Goal: Task Accomplishment & Management: Manage account settings

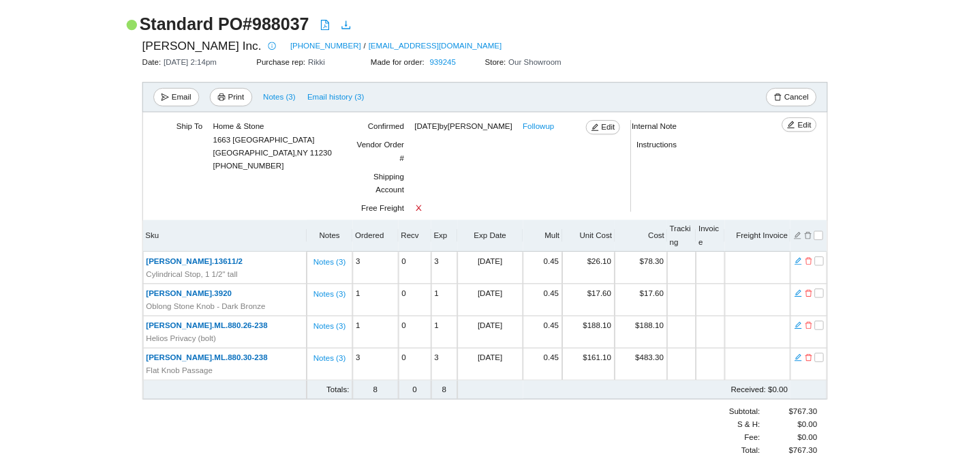
scroll to position [117, 0]
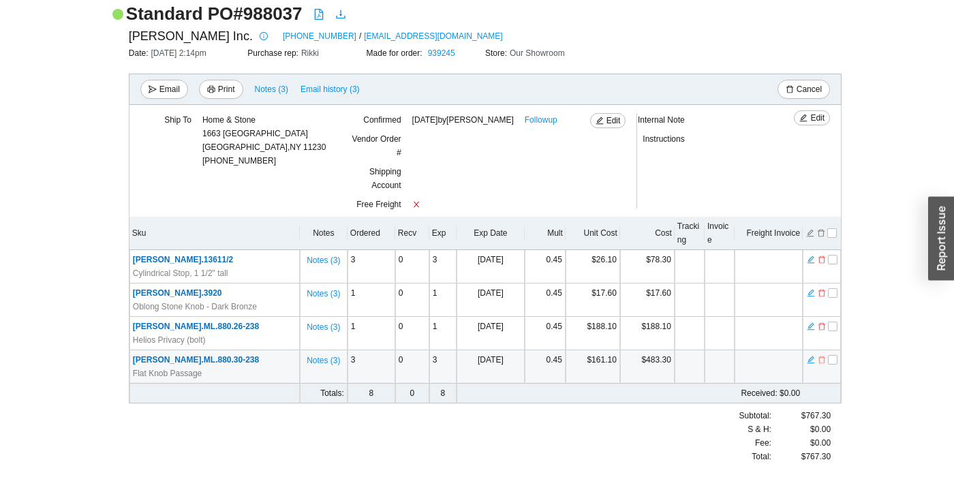
click at [824, 361] on icon "delete" at bounding box center [822, 360] width 8 height 10
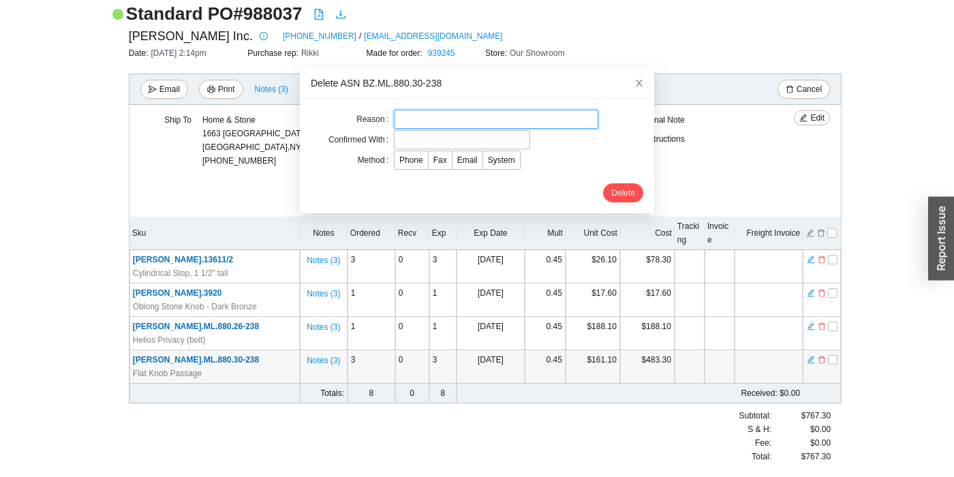
click at [552, 117] on input "text" at bounding box center [496, 119] width 205 height 19
type input "canceled"
click at [556, 190] on div "Delete" at bounding box center [477, 192] width 333 height 19
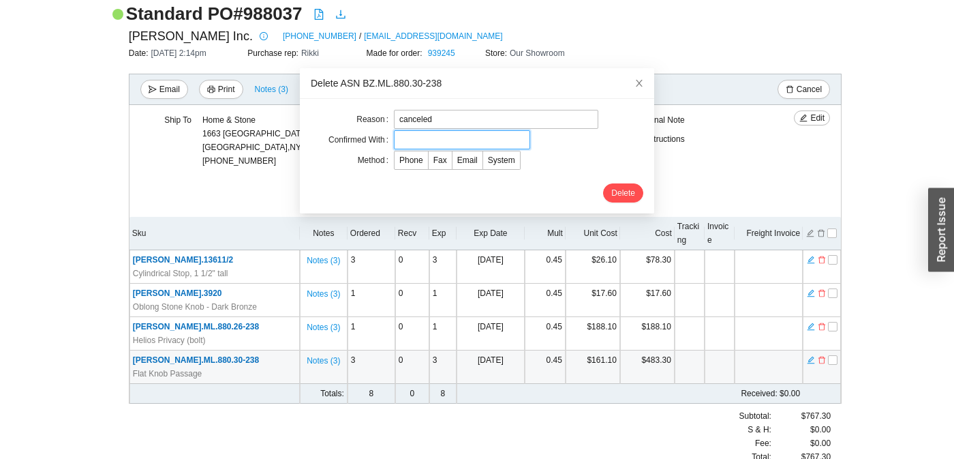
click at [429, 139] on input "text" at bounding box center [462, 139] width 136 height 19
type input "[PERSON_NAME]"
click at [468, 164] on span "Email" at bounding box center [467, 160] width 20 height 10
click at [453, 163] on input "Email" at bounding box center [453, 163] width 0 height 0
click at [621, 191] on span "Delete" at bounding box center [624, 193] width 24 height 14
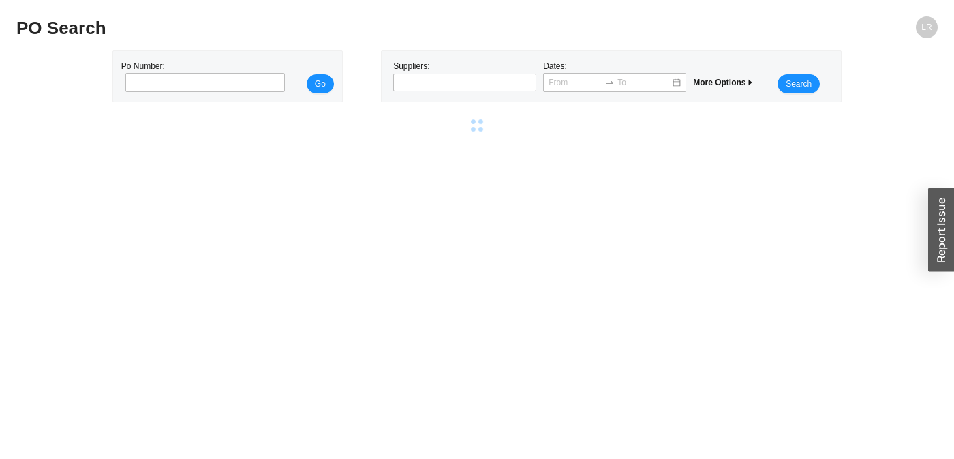
scroll to position [0, 0]
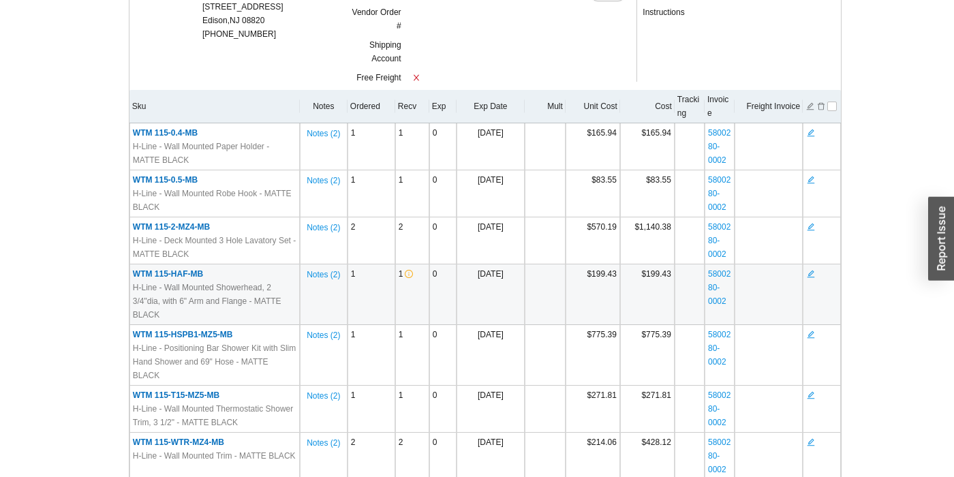
scroll to position [278, 0]
